Goal: Task Accomplishment & Management: Manage account settings

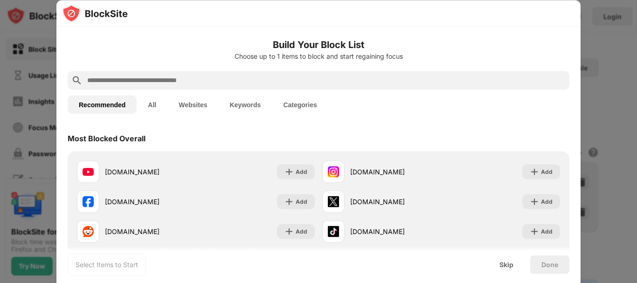
click at [261, 85] on input "text" at bounding box center [325, 80] width 479 height 11
paste input "**********"
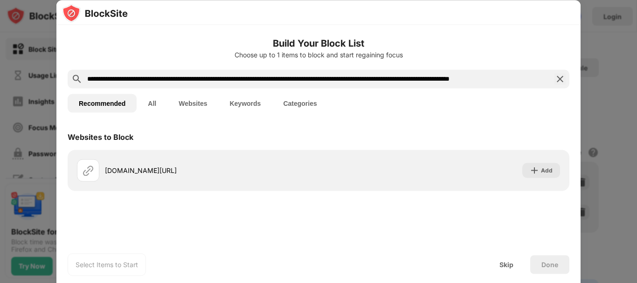
scroll to position [0, 11]
type input "**********"
click at [228, 174] on div "wps.com/?irclickid=58d47bac0926f8967f8aa19b23086717&MediaId=25551909&SharedId=1…" at bounding box center [212, 171] width 214 height 10
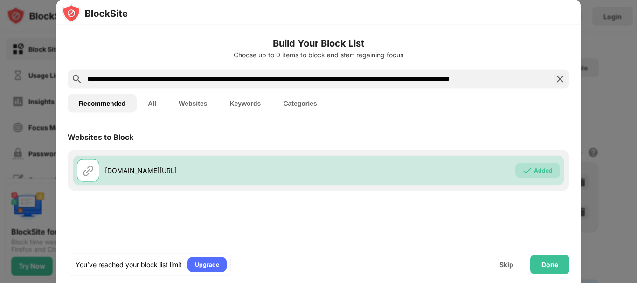
click at [239, 205] on div "Websites to Block wps.com/?irclickid=58d47bac0926f8967f8aa19b23086717&MediaId=2…" at bounding box center [318, 191] width 524 height 134
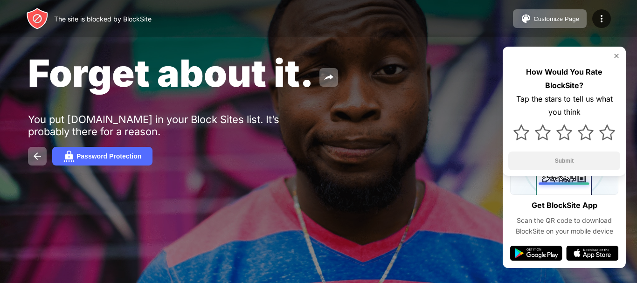
click at [106, 152] on div "Password Protection" at bounding box center [108, 155] width 65 height 7
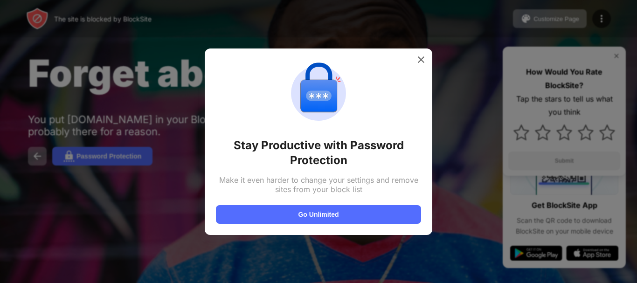
click at [326, 211] on button "Go Unlimited" at bounding box center [318, 214] width 205 height 19
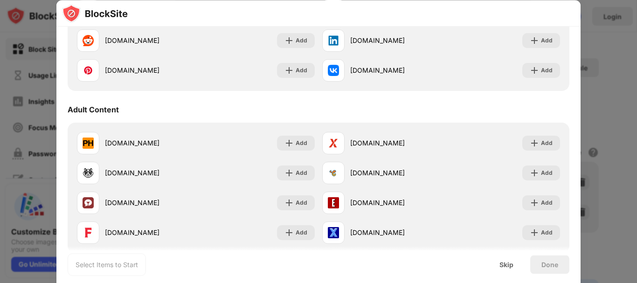
scroll to position [23, 0]
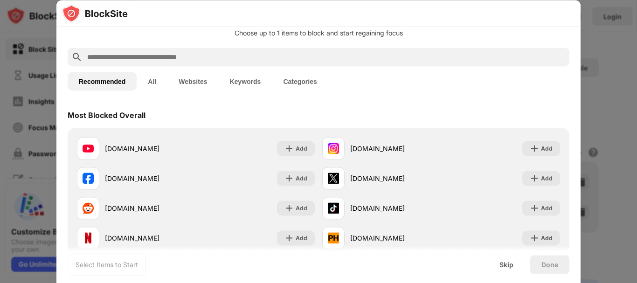
click at [151, 83] on button "All" at bounding box center [152, 81] width 31 height 19
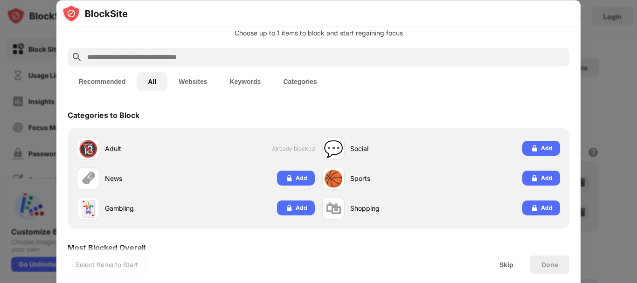
click at [195, 82] on button "Websites" at bounding box center [192, 81] width 51 height 19
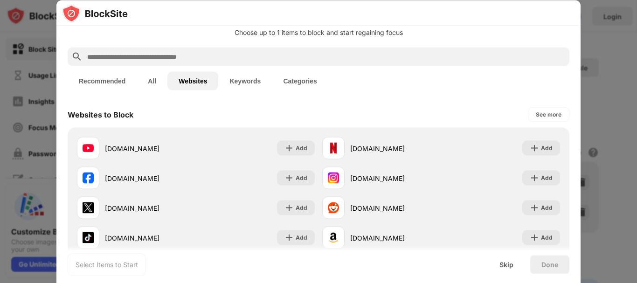
click at [293, 31] on div "Choose up to 1 items to block and start regaining focus" at bounding box center [319, 32] width 502 height 7
click at [99, 77] on button "Recommended" at bounding box center [102, 81] width 69 height 19
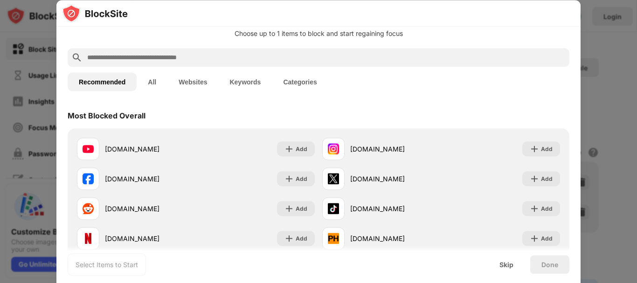
scroll to position [23, 0]
click at [159, 81] on button "All" at bounding box center [152, 81] width 31 height 19
